Goal: Obtain resource: Download file/media

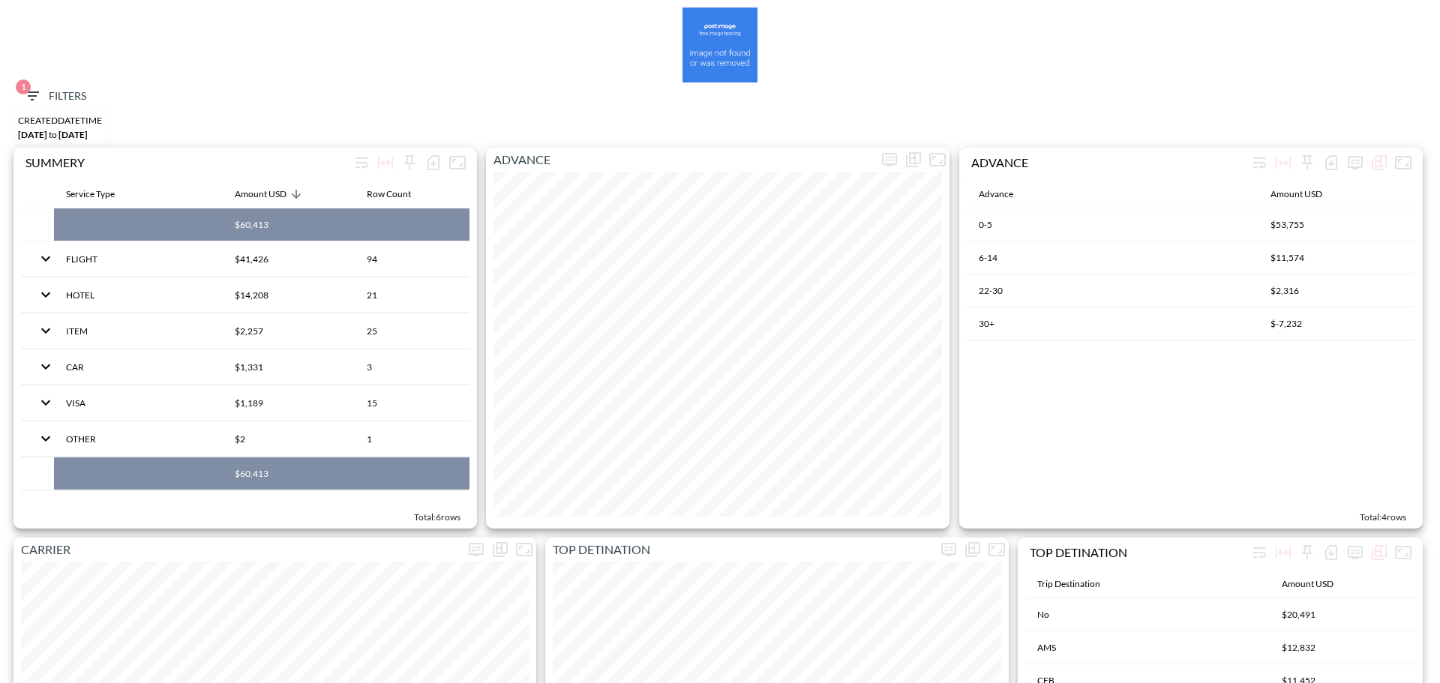
click at [82, 91] on span "1 Filters" at bounding box center [54, 96] width 63 height 19
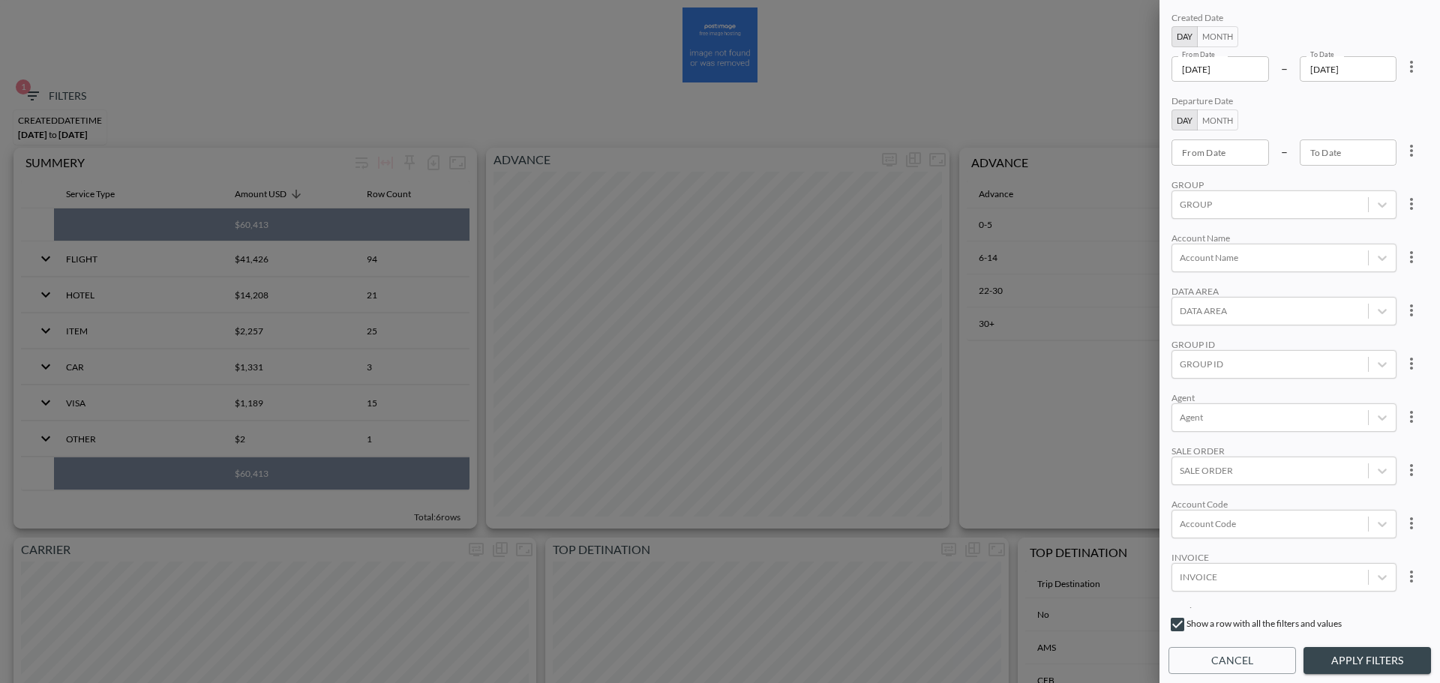
click at [1410, 67] on icon "more" at bounding box center [1411, 67] width 3 height 12
click at [1354, 97] on span "Clear" at bounding box center [1336, 101] width 37 height 18
type input "YYYY-MM-DD"
click at [1233, 64] on input "YYYY-MM-DD" at bounding box center [1219, 68] width 97 height 25
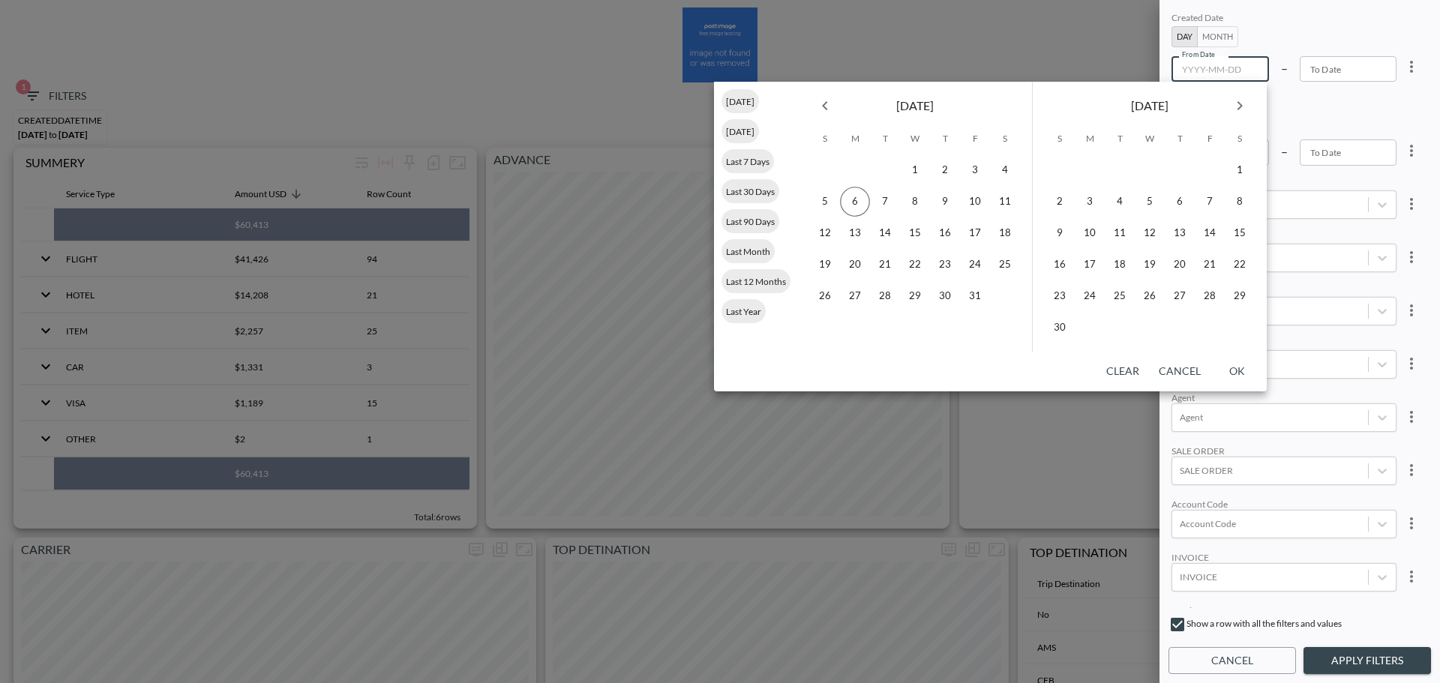
click at [823, 97] on icon "Previous month" at bounding box center [825, 106] width 18 height 18
click at [853, 170] on button "1" at bounding box center [855, 170] width 30 height 30
type input "2025-09-01"
click at [889, 295] on button "30" at bounding box center [885, 296] width 30 height 30
type input "2025-09-30"
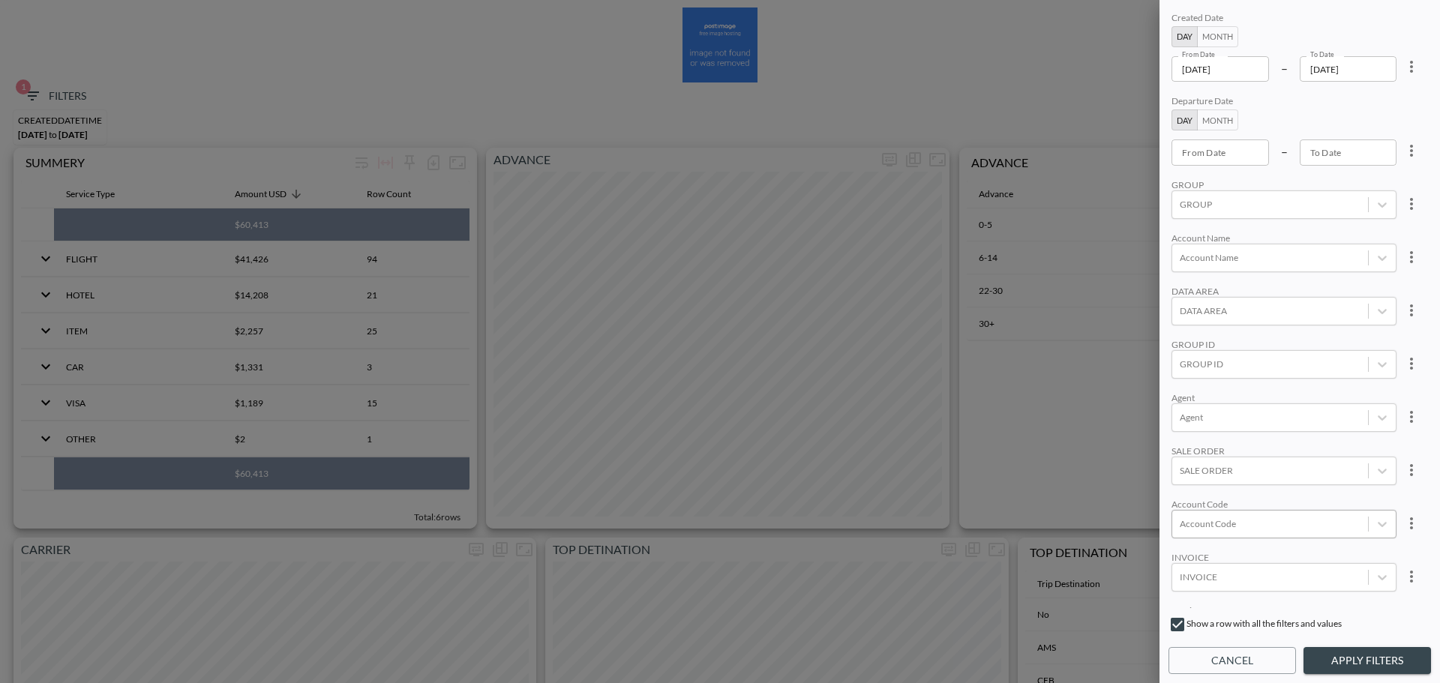
click at [1236, 517] on div at bounding box center [1269, 524] width 181 height 14
paste input "RCSC"
click at [1186, 479] on input "RCSC" at bounding box center [1182, 474] width 31 height 31
type input "RCSC"
click at [1285, 385] on div "Created Date Day Month From Date 2025-09-01 From Date – To Date 2025-09-30 To D…" at bounding box center [1299, 308] width 262 height 599
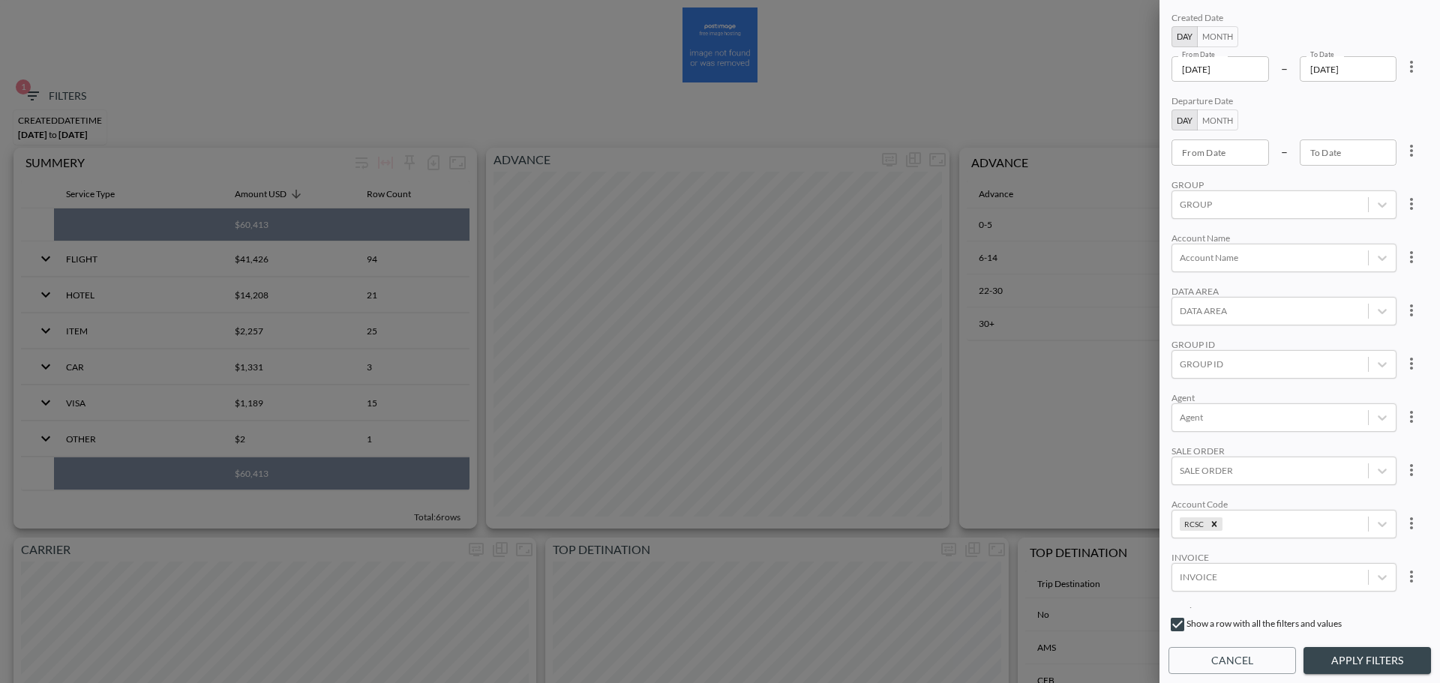
click at [1354, 649] on button "Apply Filters" at bounding box center [1366, 661] width 127 height 28
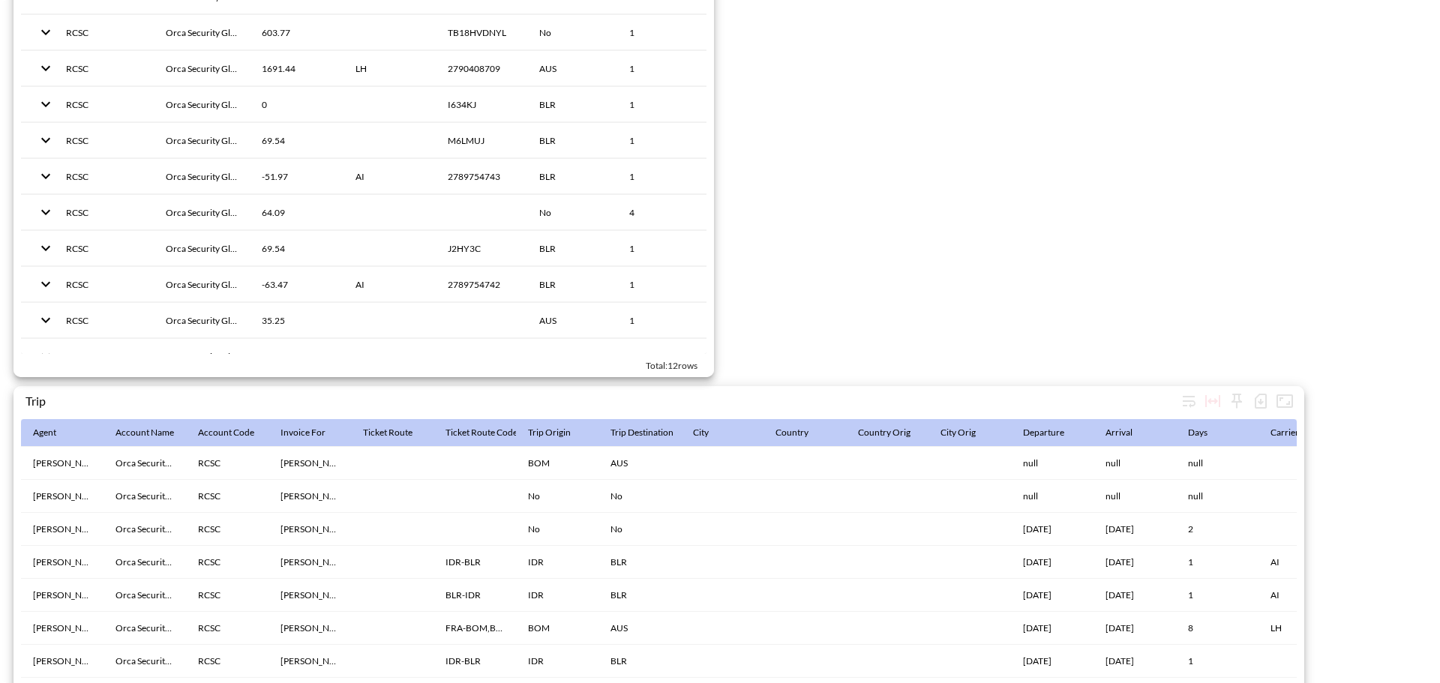
scroll to position [2317, 0]
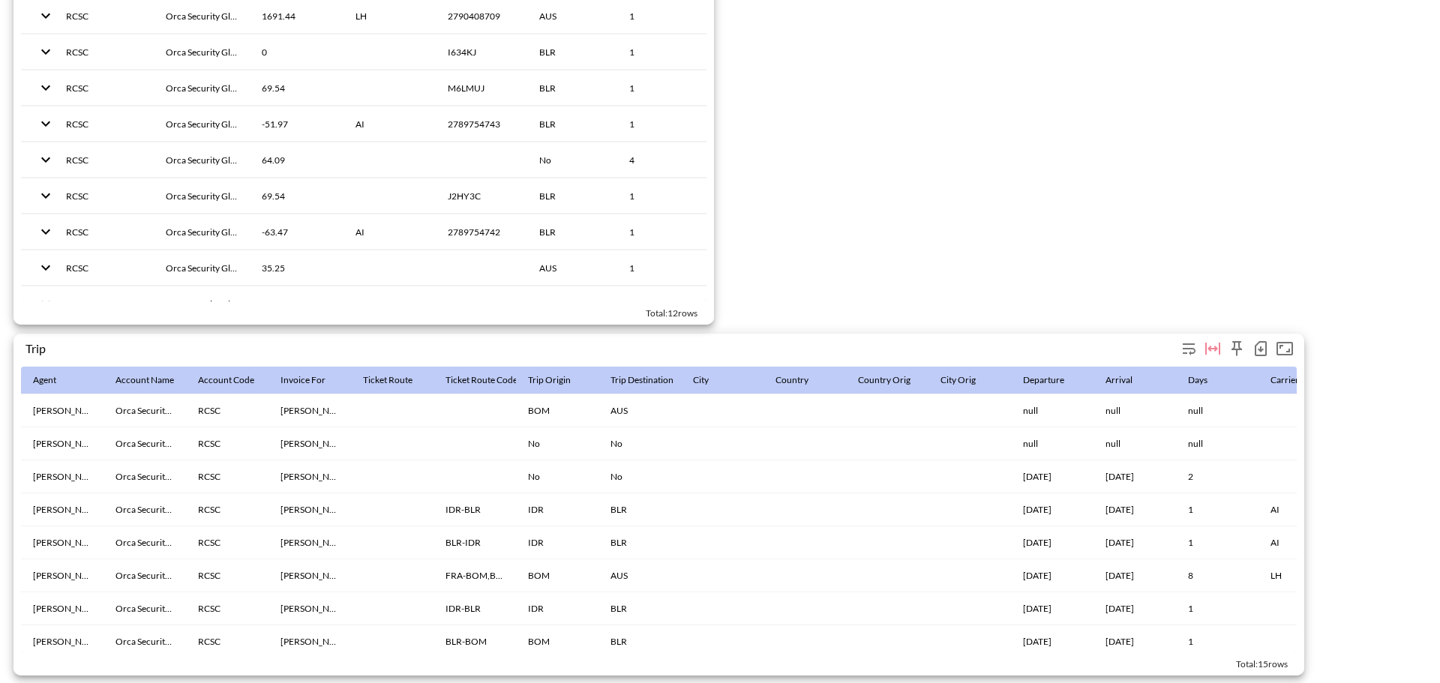
click at [1259, 346] on icon "button" at bounding box center [1260, 349] width 6 height 6
click at [1149, 377] on li "Download CSV ( 15 Rows )" at bounding box center [1183, 372] width 176 height 27
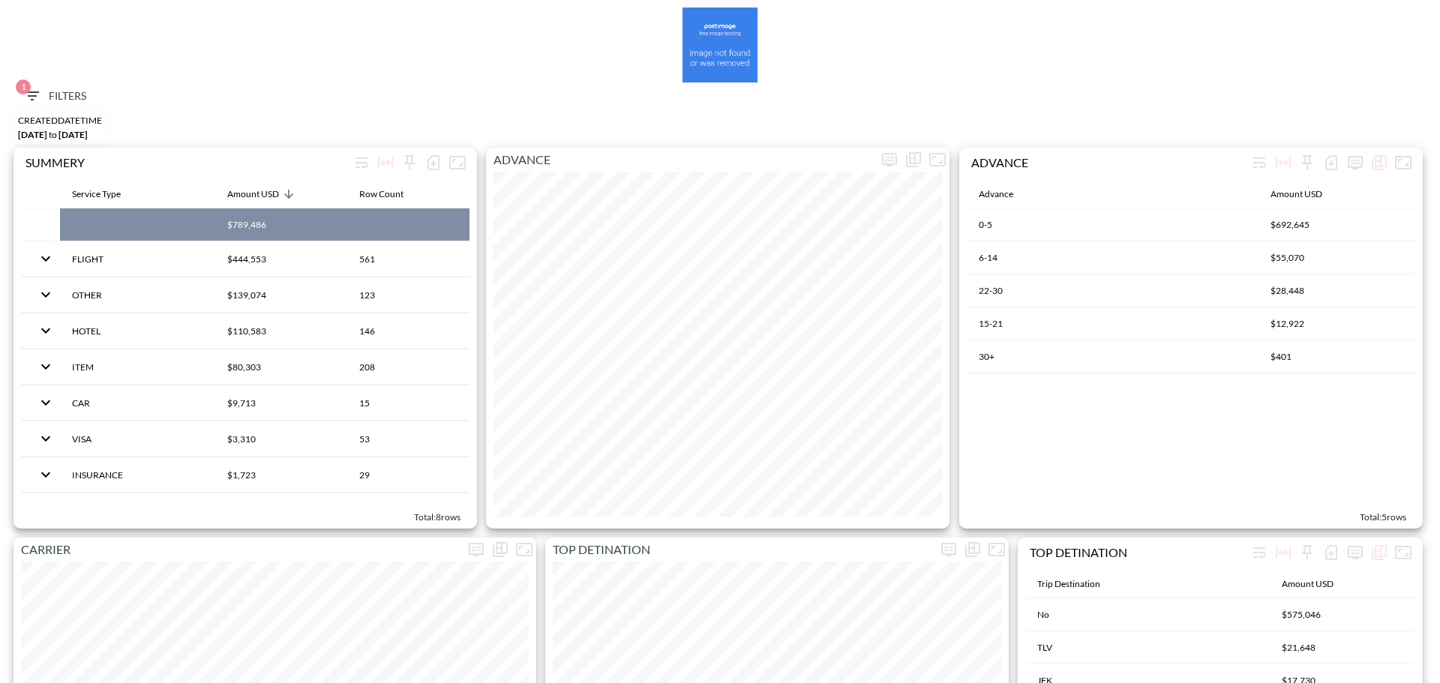
click at [52, 84] on button "1 Filters" at bounding box center [54, 96] width 75 height 28
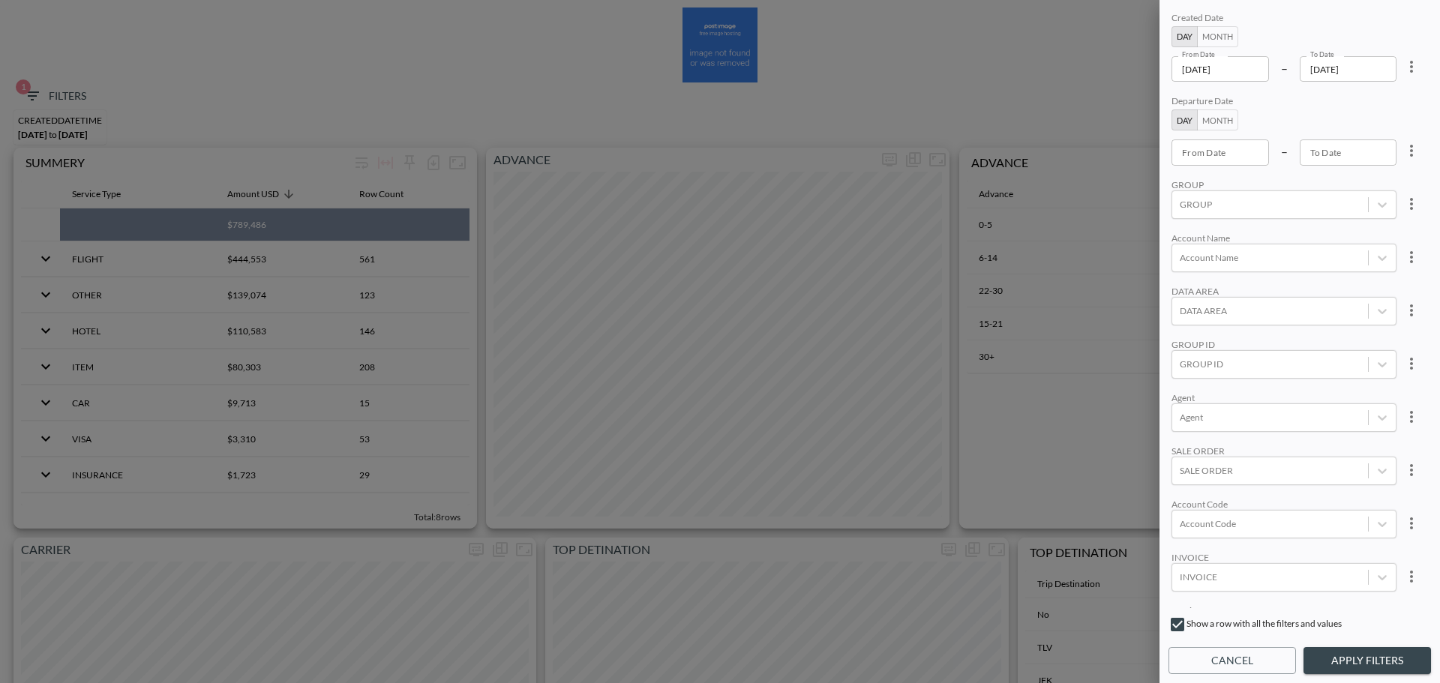
click at [1251, 76] on input "[DATE]" at bounding box center [1219, 68] width 97 height 25
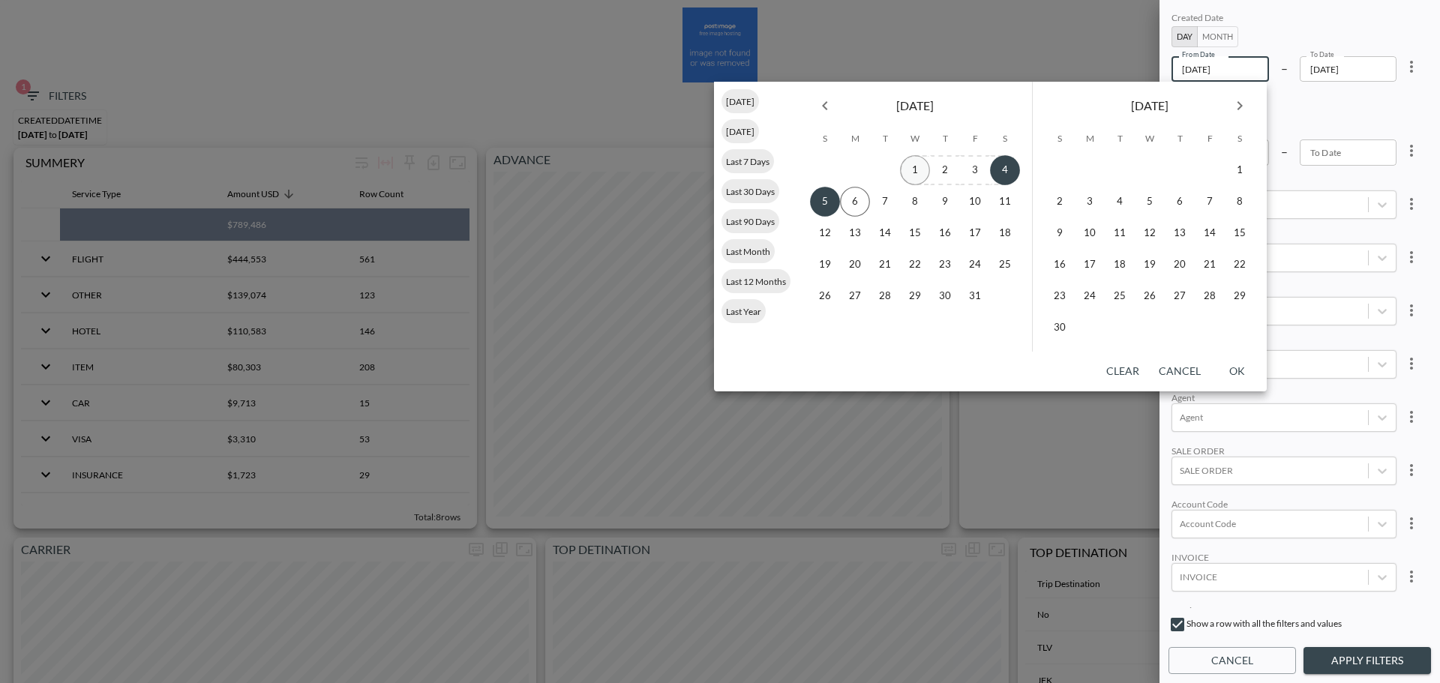
click at [907, 171] on button "1" at bounding box center [915, 170] width 30 height 30
click at [835, 100] on button "Previous month" at bounding box center [825, 106] width 30 height 30
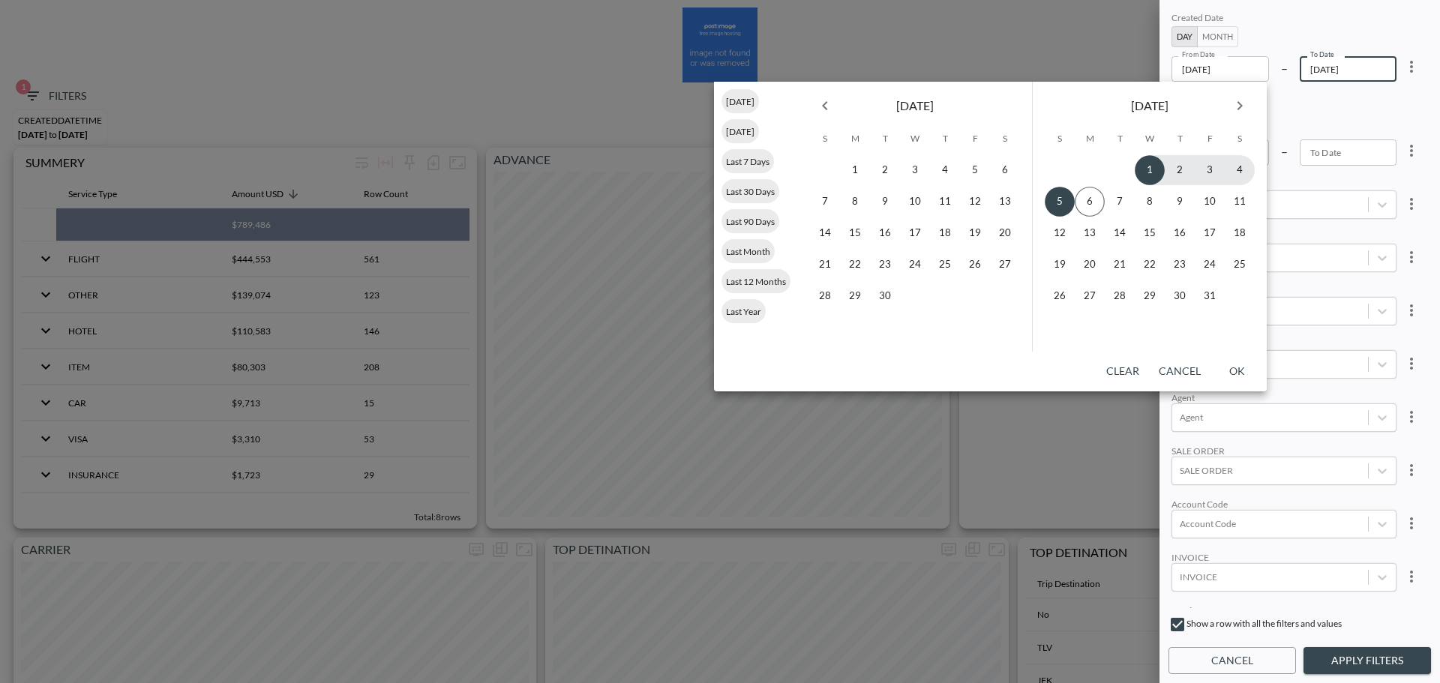
click at [1256, 69] on input "2025-10-01" at bounding box center [1219, 68] width 97 height 25
click at [859, 171] on button "1" at bounding box center [855, 170] width 30 height 30
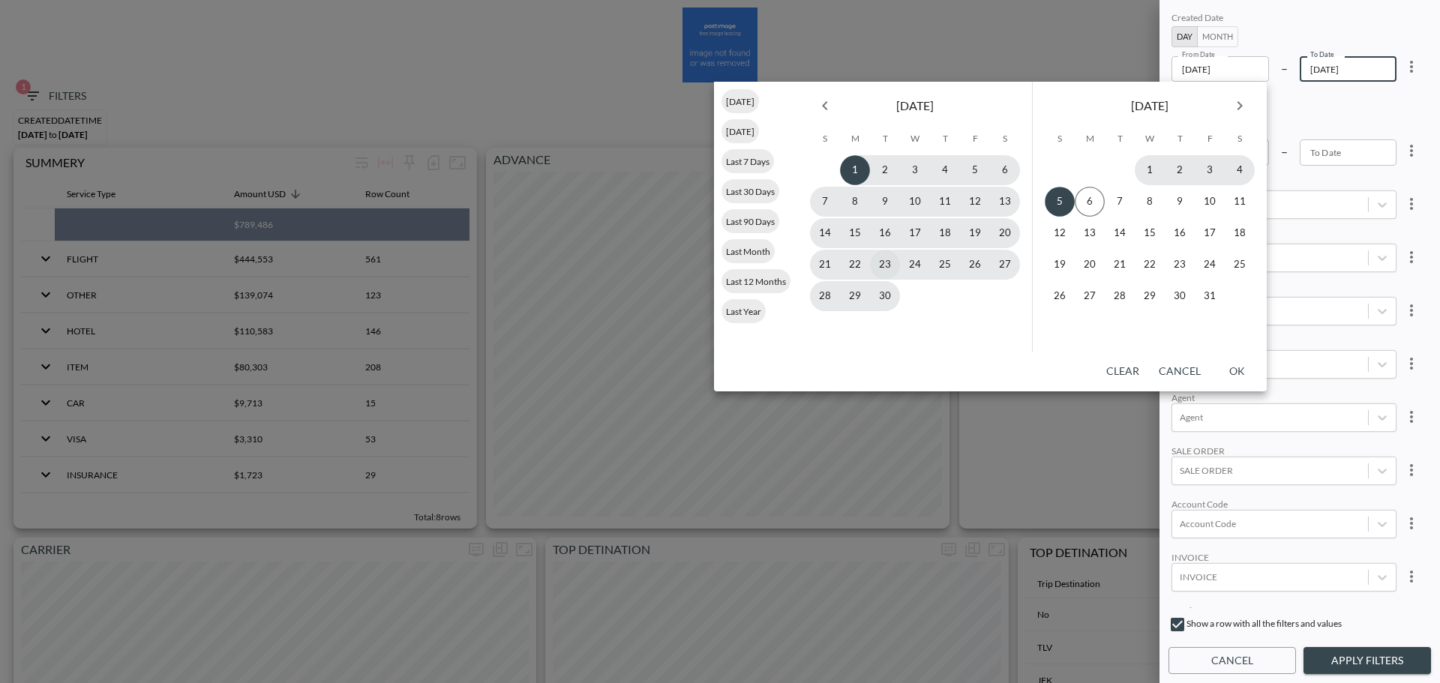
type input "2025-09-01"
click at [884, 300] on button "30" at bounding box center [885, 296] width 30 height 30
type input "2025-09-30"
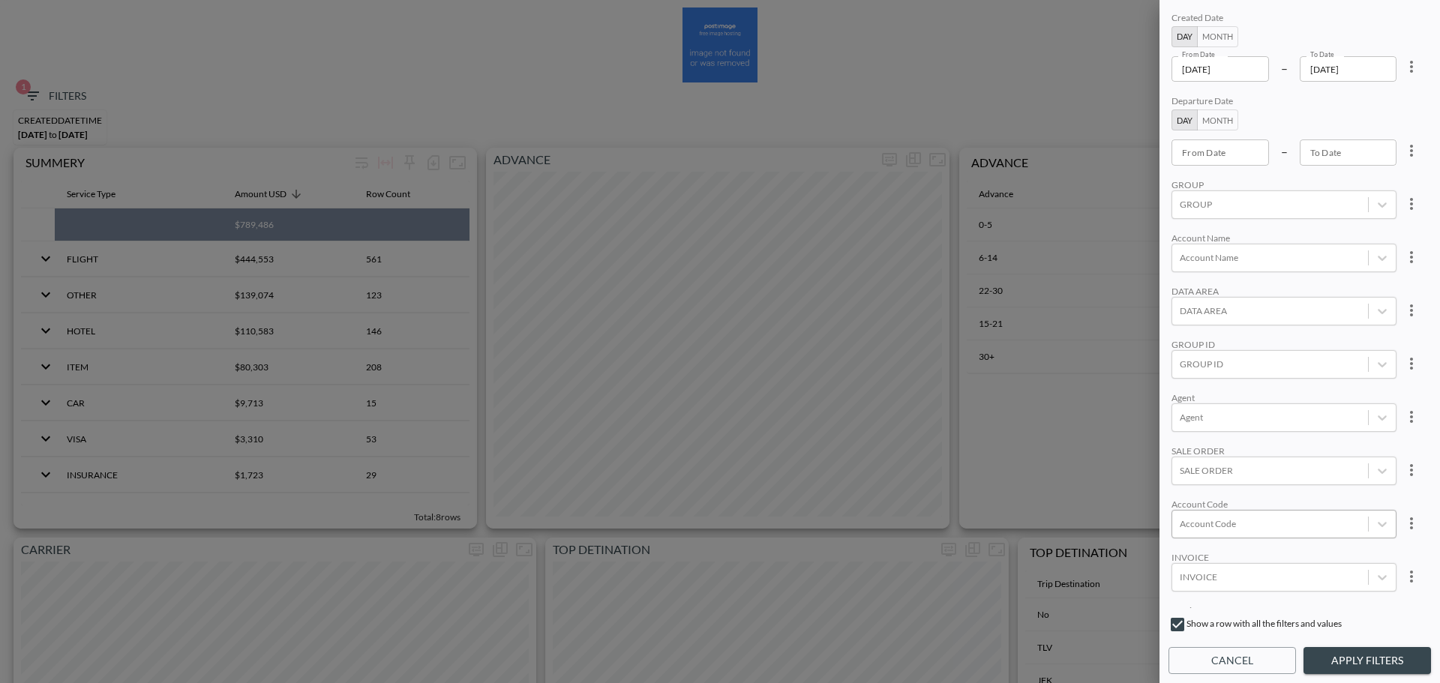
click at [1230, 521] on div at bounding box center [1269, 524] width 181 height 14
paste input "RCSC"
click at [1183, 478] on input "RCSC" at bounding box center [1182, 474] width 31 height 31
type input "RCSC"
click at [1275, 390] on div "Created Date Day Month From Date 2025-09-01 From Date – To Date 2025-09-30 To D…" at bounding box center [1299, 308] width 262 height 599
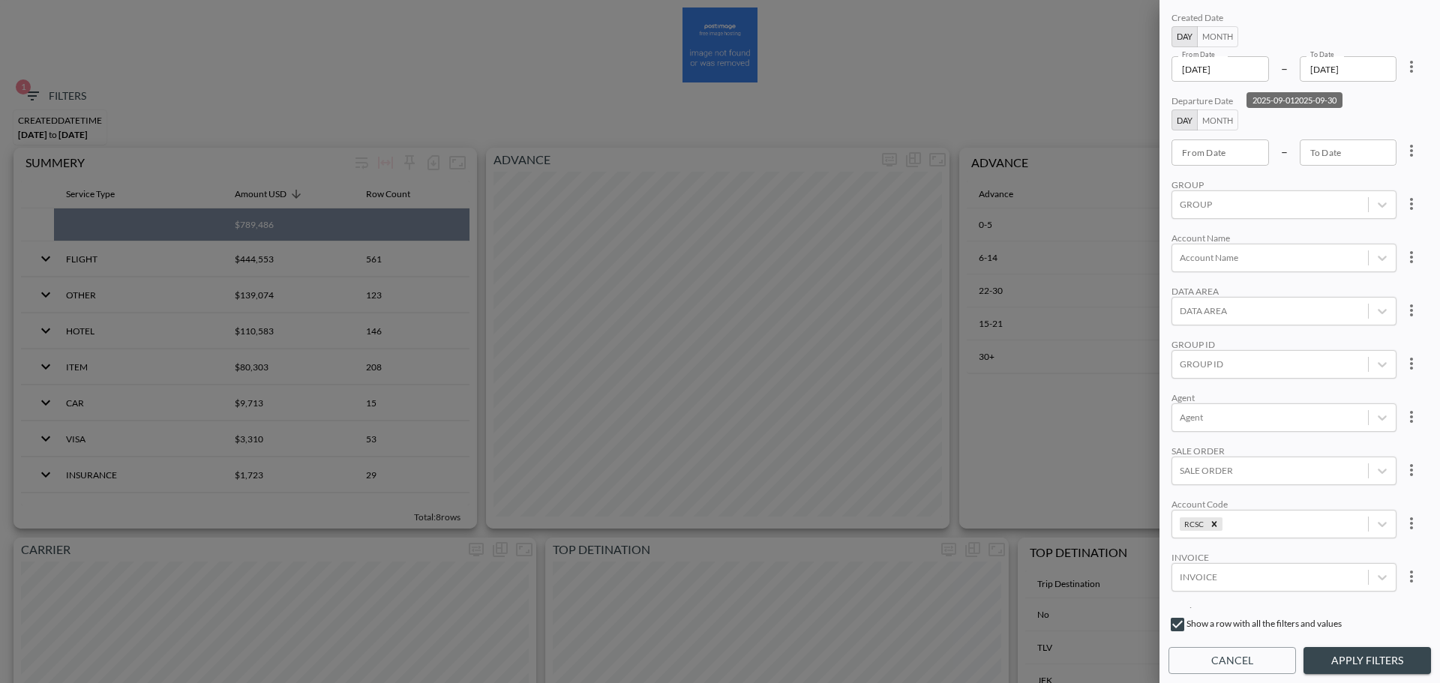
click at [1359, 671] on button "Apply Filters" at bounding box center [1366, 661] width 127 height 28
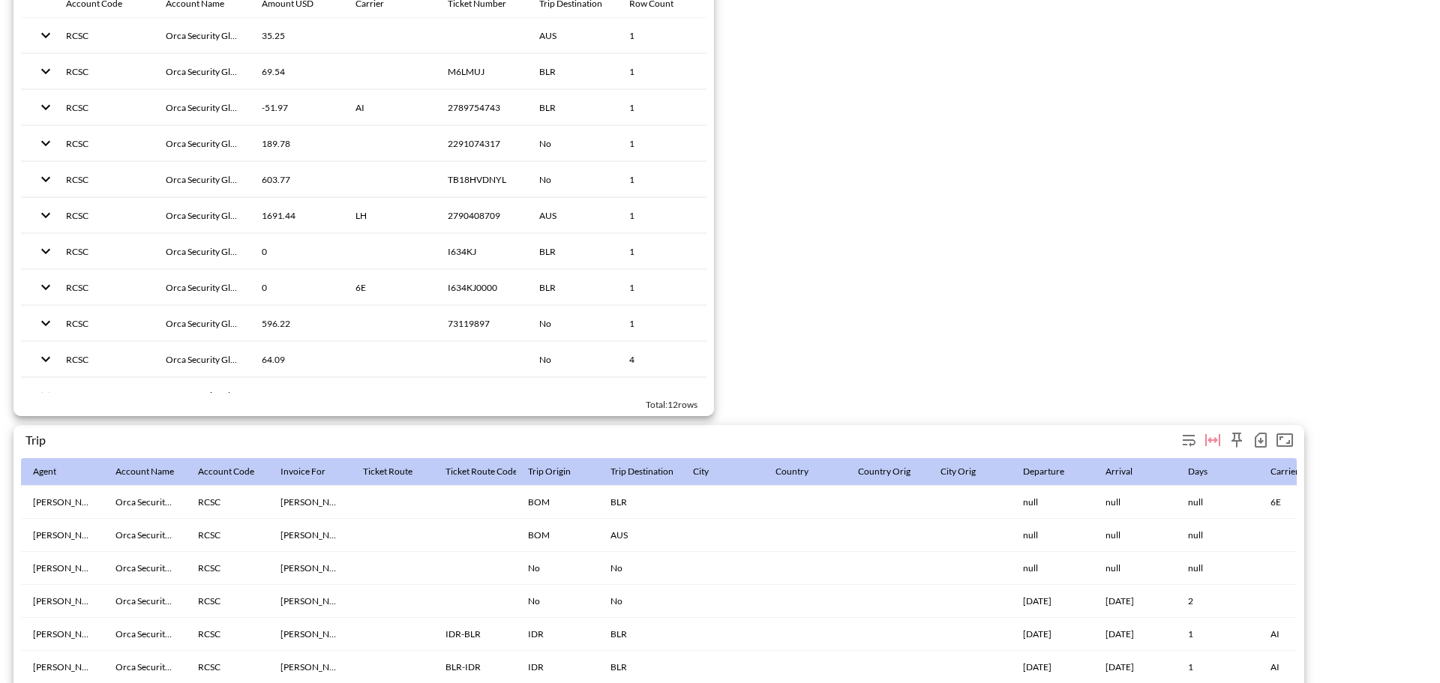
scroll to position [2317, 0]
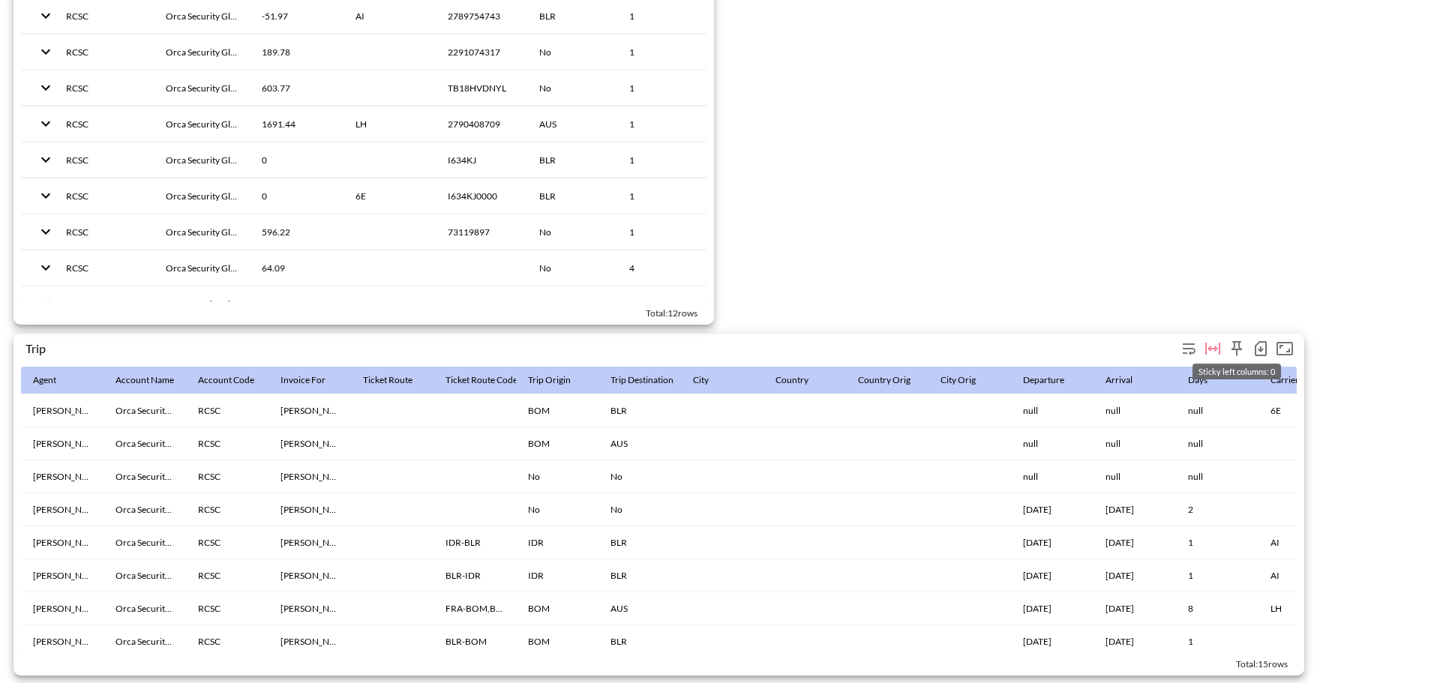
click at [1254, 341] on icon "button" at bounding box center [1260, 349] width 18 height 18
click at [1195, 382] on li "Download CSV ( 15 Rows )" at bounding box center [1183, 372] width 176 height 27
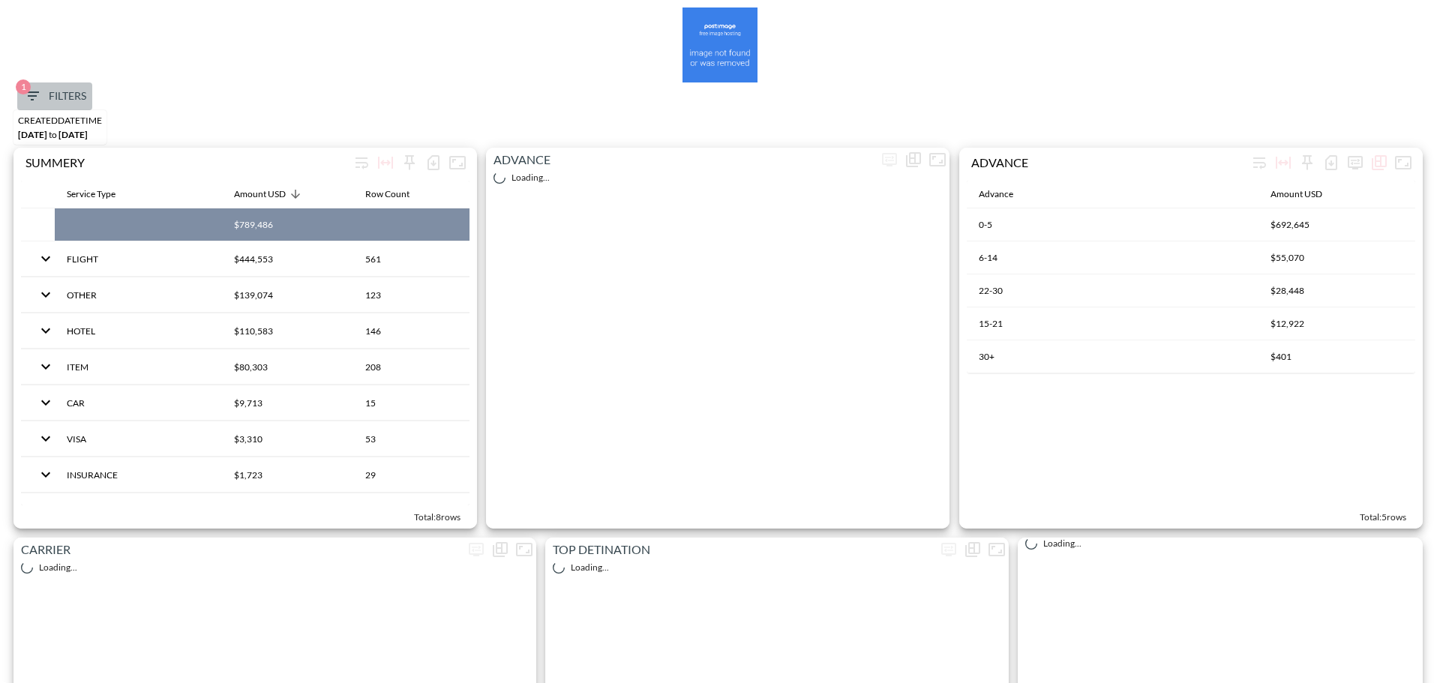
click at [75, 100] on span "1 Filters" at bounding box center [54, 96] width 63 height 19
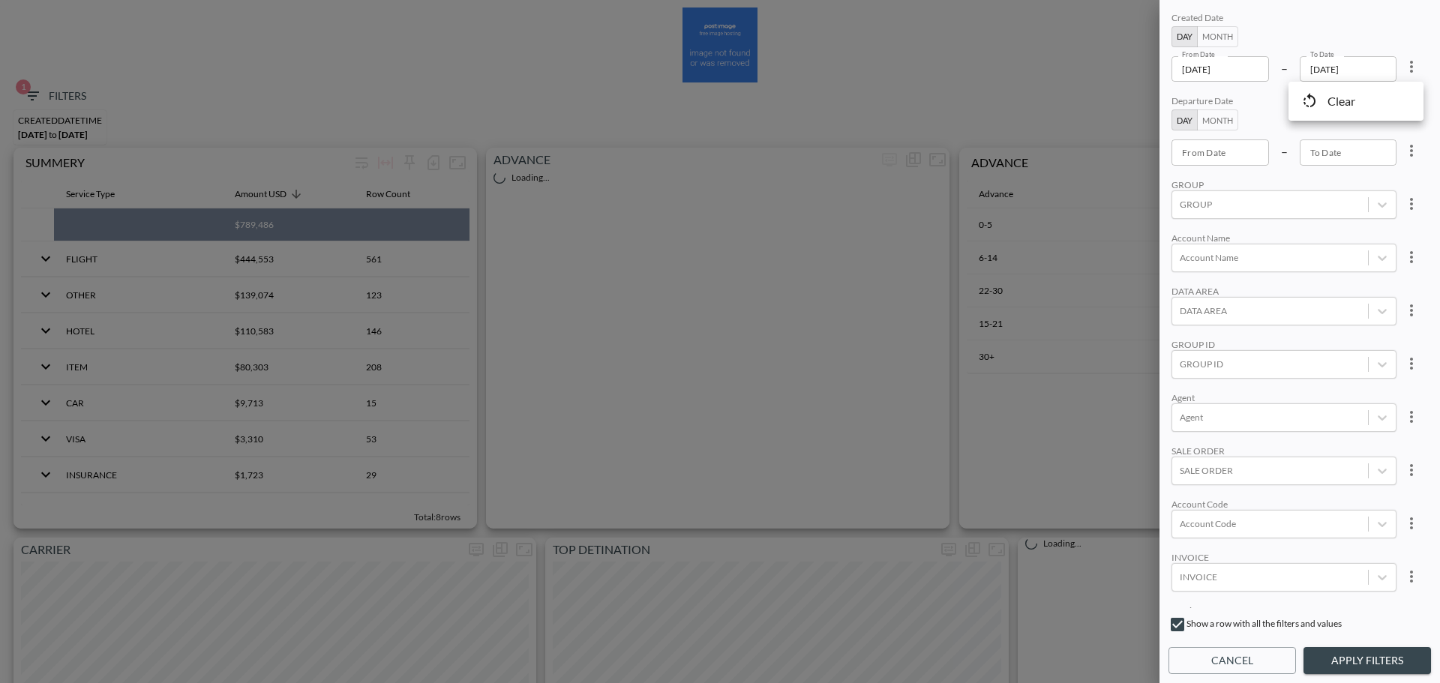
click at [1373, 94] on li "Clear" at bounding box center [1355, 101] width 135 height 27
click at [1242, 571] on body "BI.P.EYE, Interactive Analytics Dashboards 1 Filters CREATEDDATETIME [DATE] to …" at bounding box center [720, 341] width 1440 height 683
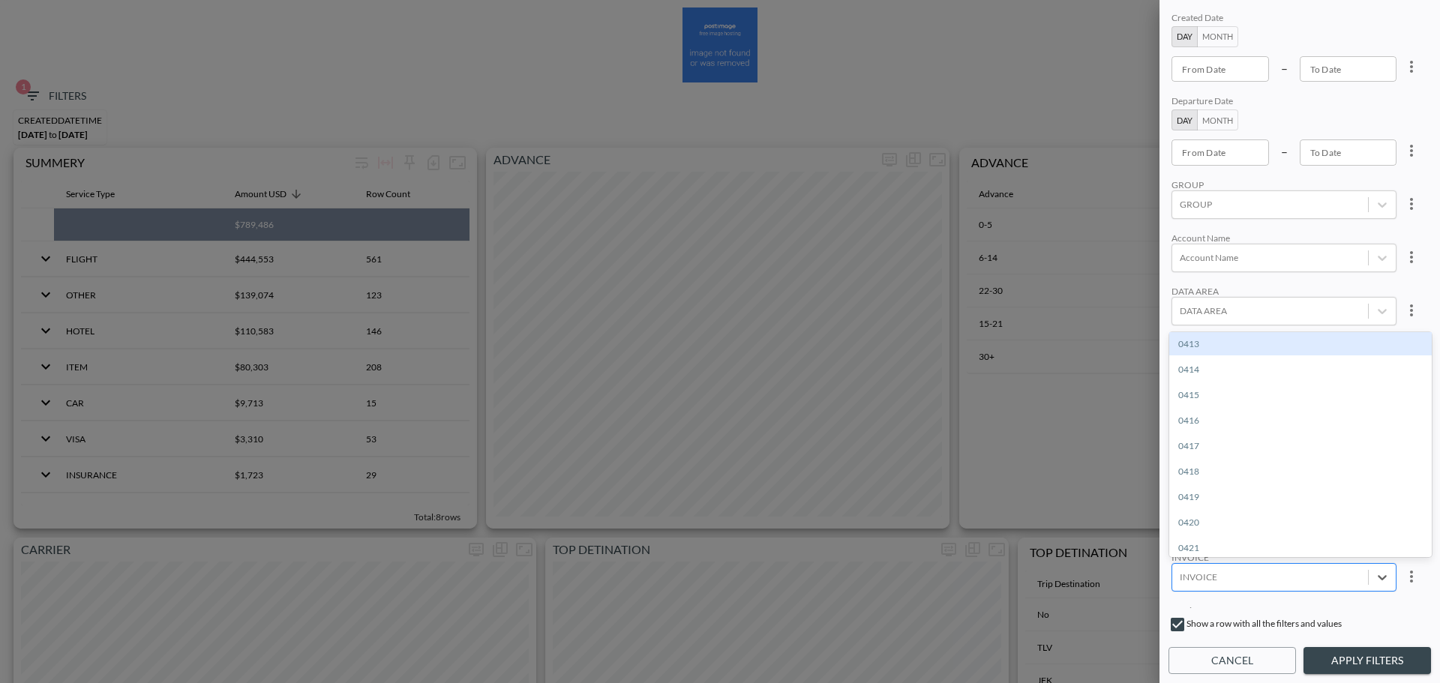
paste input "INVC00032673"
type input "INVC00032673"
click at [1217, 340] on div "Create "INVC00032673"" at bounding box center [1300, 343] width 262 height 23
click at [1350, 654] on button "Apply Filters" at bounding box center [1366, 661] width 127 height 28
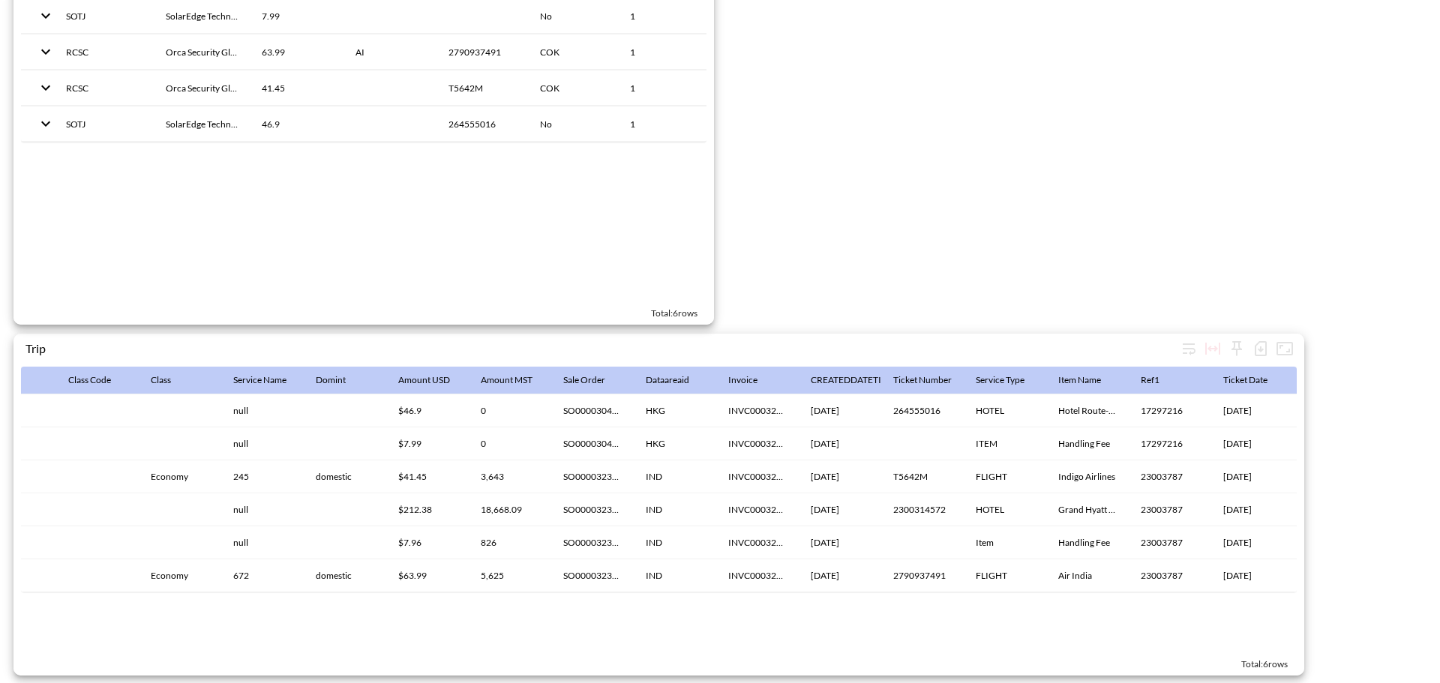
scroll to position [0, 1285]
click at [1260, 340] on icon "button" at bounding box center [1260, 349] width 18 height 18
click at [1136, 369] on li "Download CSV ( 6 Rows )" at bounding box center [1186, 372] width 169 height 27
